Goal: Contribute content: Add original content to the website for others to see

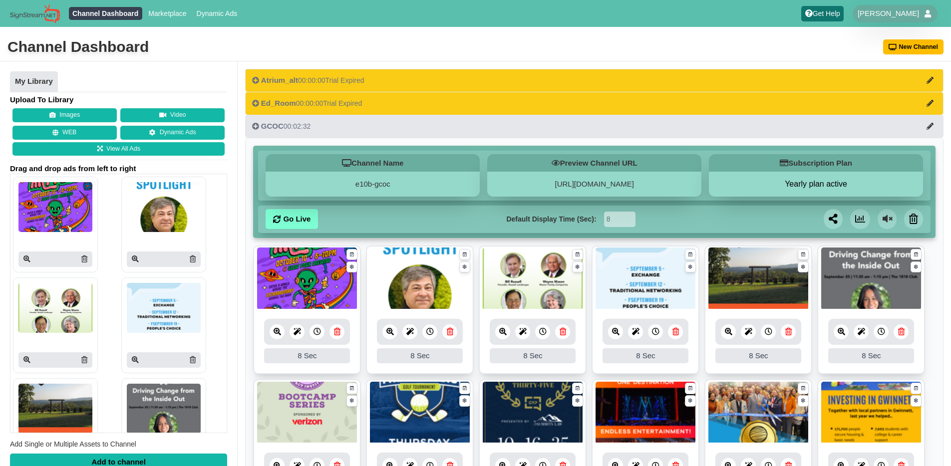
click at [388, 334] on icon at bounding box center [389, 331] width 7 height 7
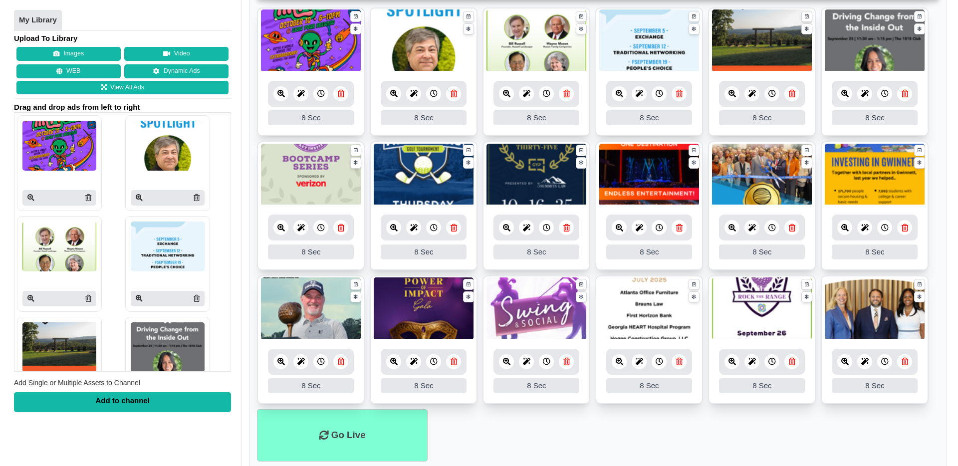
scroll to position [184, 0]
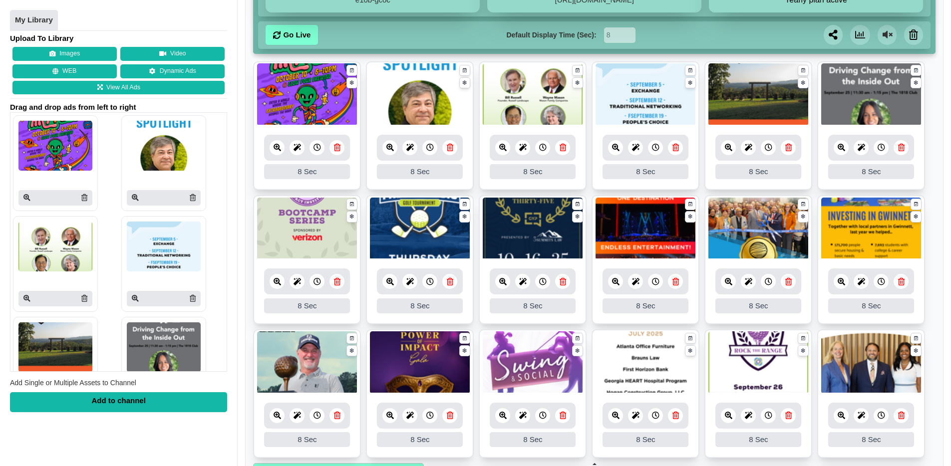
click at [391, 151] on icon at bounding box center [389, 147] width 7 height 7
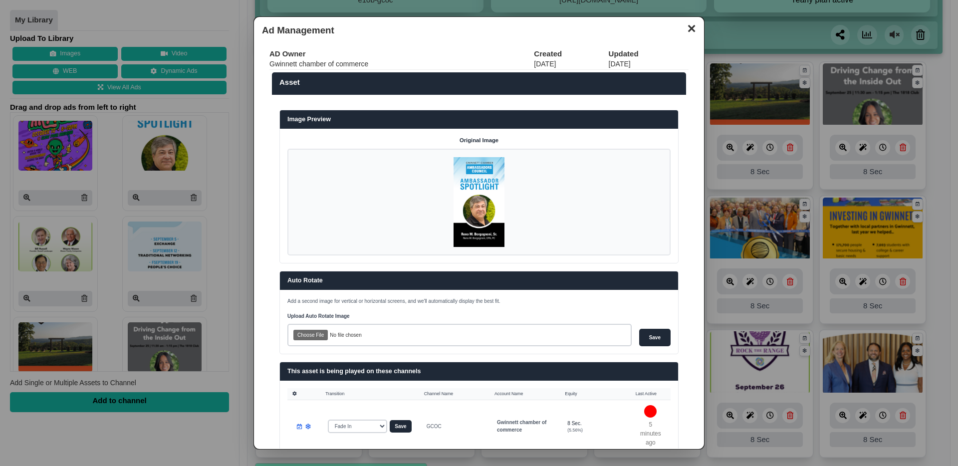
click at [682, 25] on button "✕" at bounding box center [691, 27] width 19 height 15
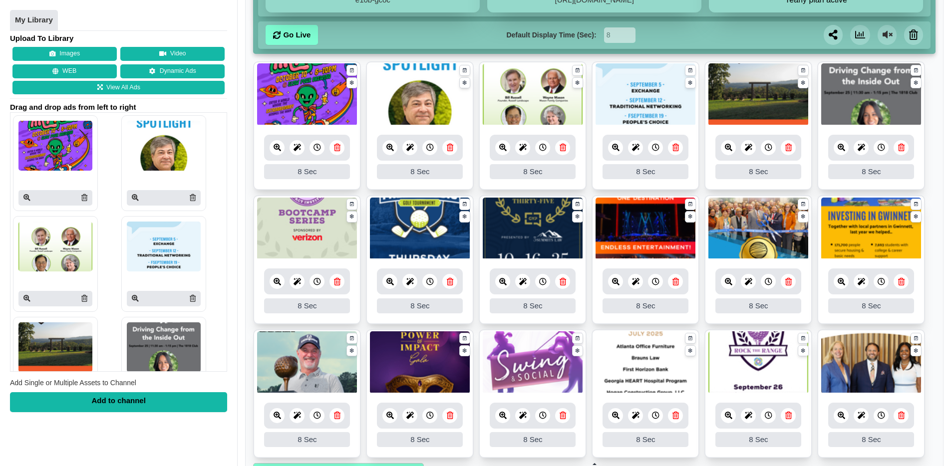
click at [278, 150] on icon at bounding box center [276, 147] width 7 height 7
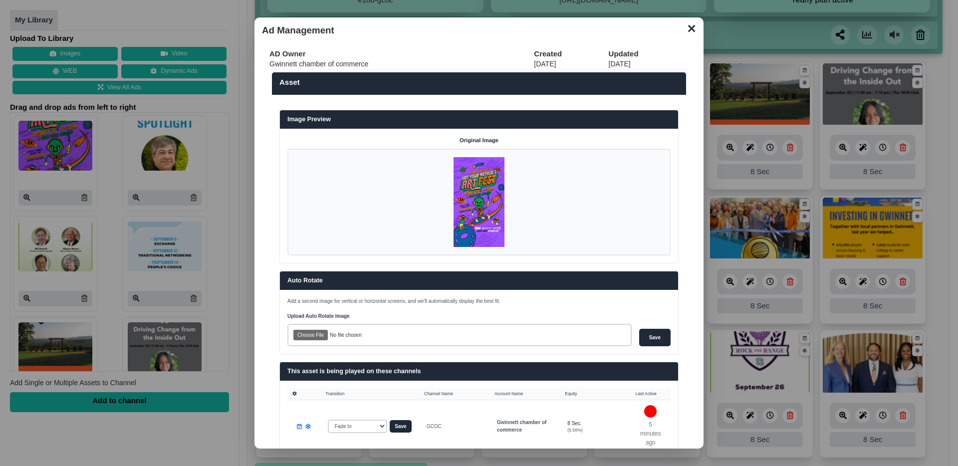
click at [684, 27] on button "✕" at bounding box center [691, 27] width 19 height 15
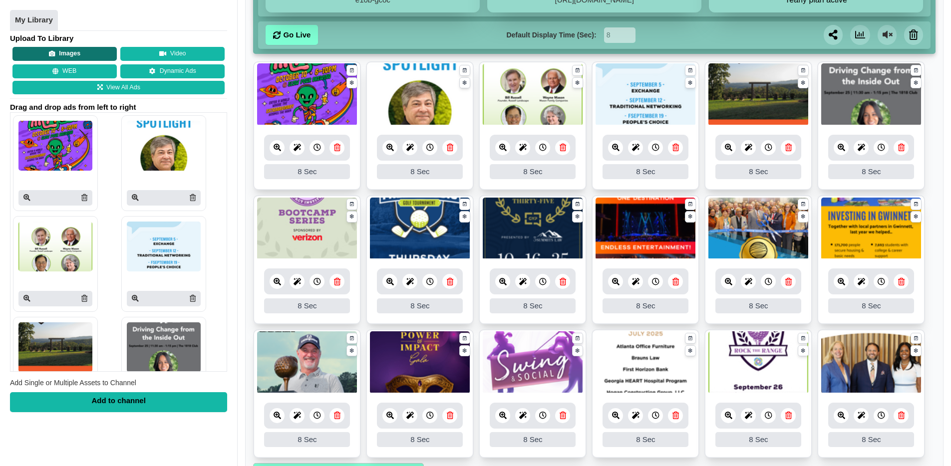
click at [73, 51] on button "Images" at bounding box center [64, 54] width 104 height 14
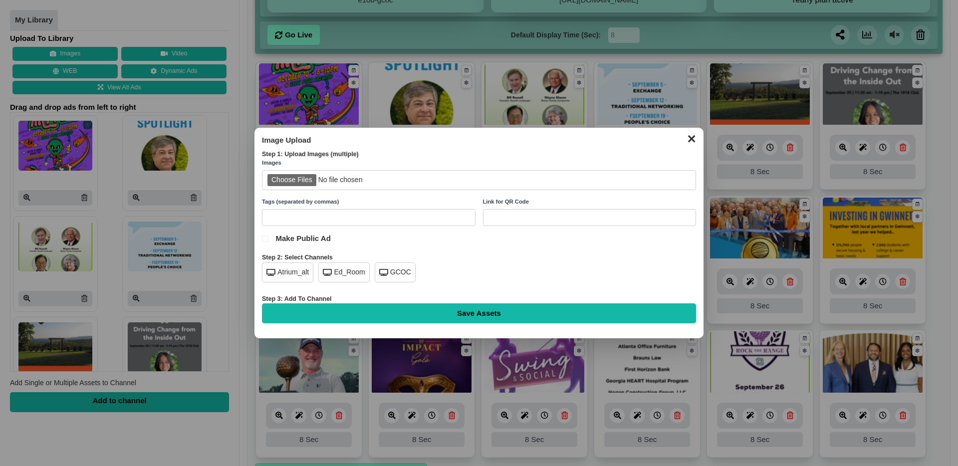
click at [299, 183] on input "file" at bounding box center [479, 180] width 434 height 20
type input "C:\fakepath\after-hours-mall-of-ga.png"
click at [393, 273] on div "GCOC" at bounding box center [395, 272] width 41 height 20
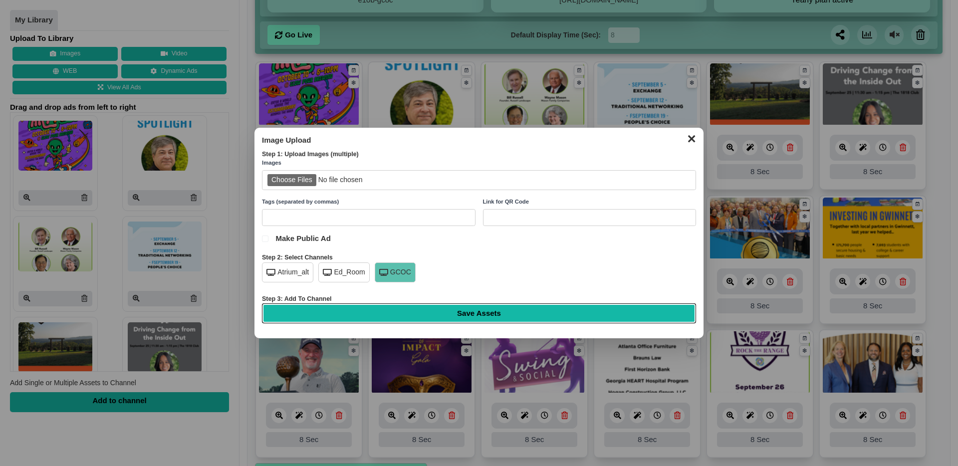
click at [496, 317] on input "Save Assets" at bounding box center [479, 313] width 434 height 20
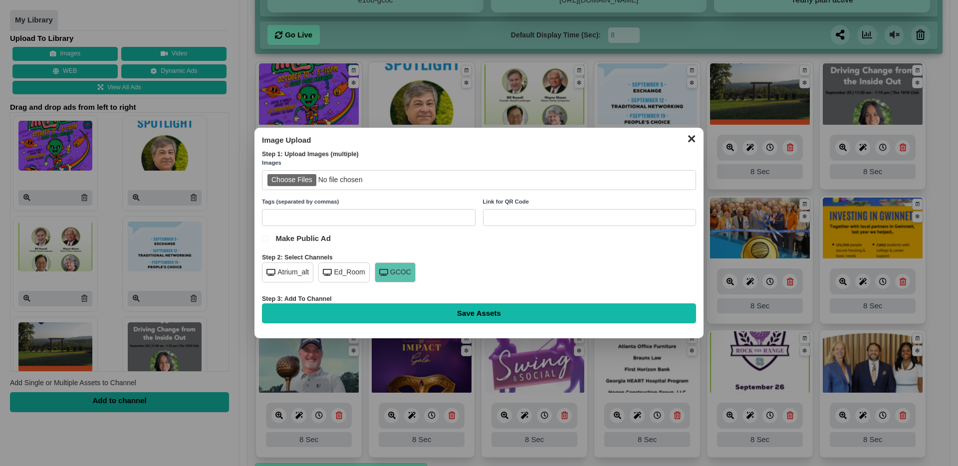
type input "Saving..."
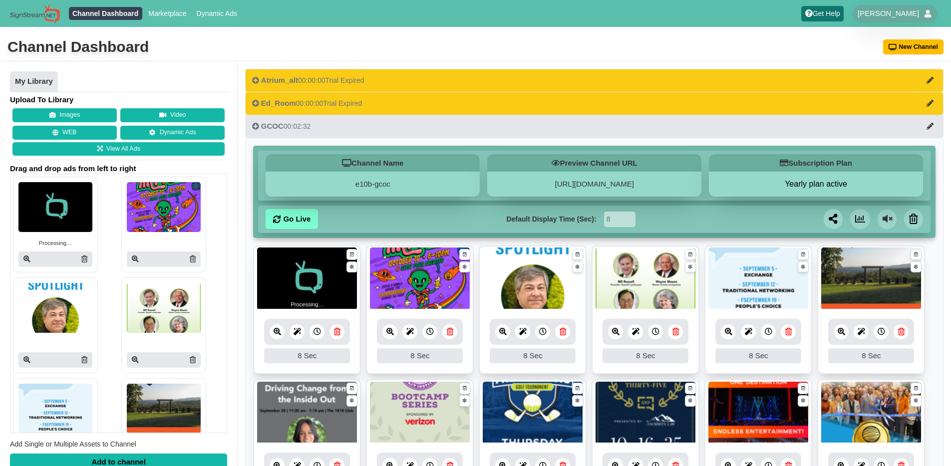
click at [573, 51] on div "Channel Dashboard New Channel" at bounding box center [475, 47] width 951 height 28
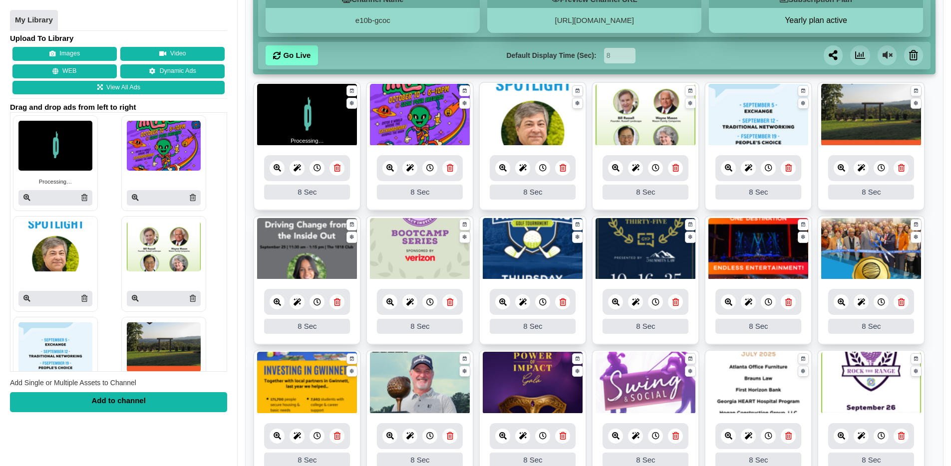
scroll to position [182, 0]
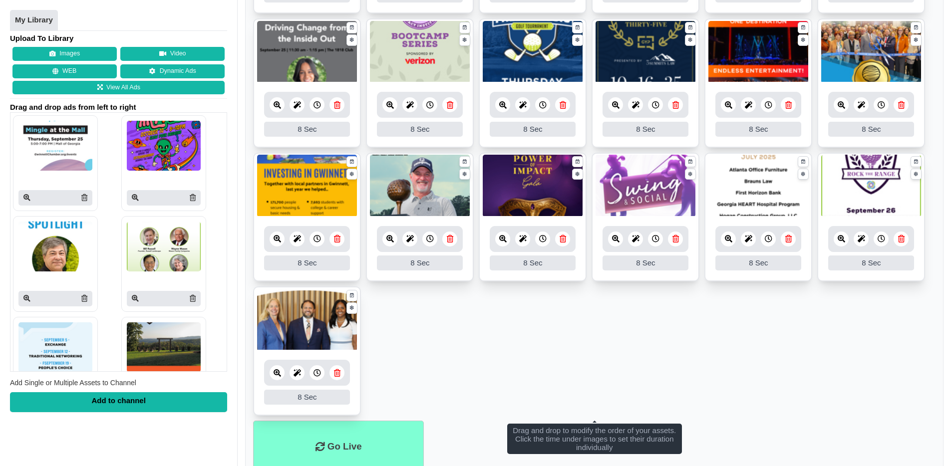
scroll to position [377, 0]
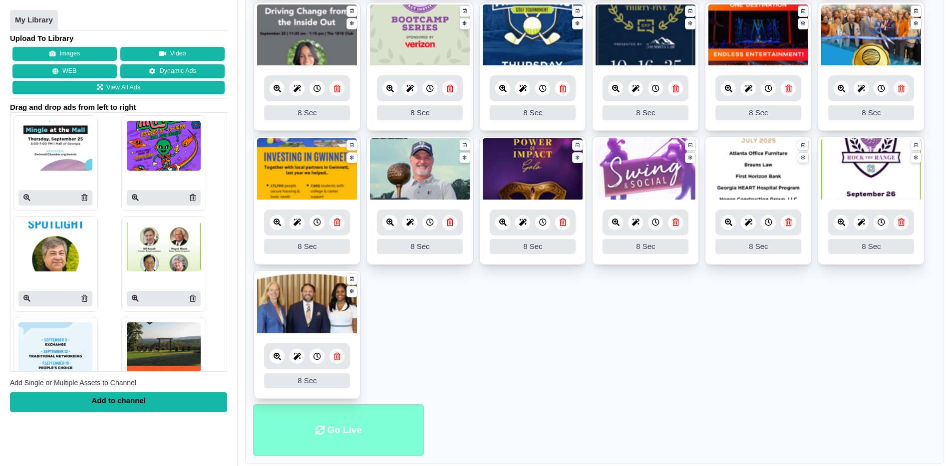
click at [327, 430] on li "Go Live" at bounding box center [338, 430] width 171 height 52
